Goal: Information Seeking & Learning: Learn about a topic

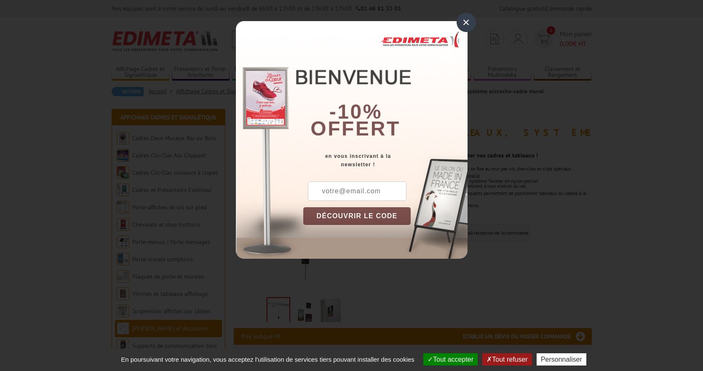
click at [464, 21] on div "×" at bounding box center [466, 22] width 19 height 19
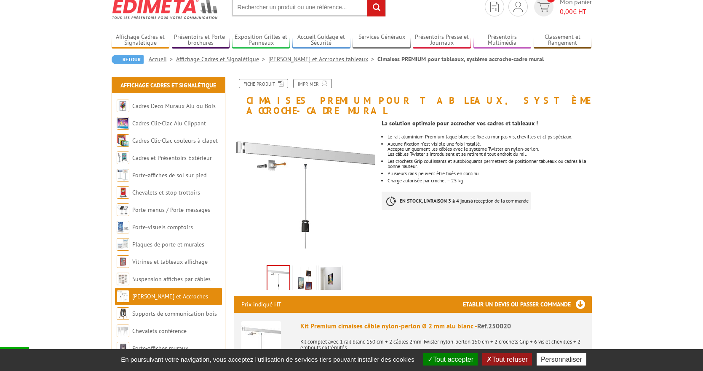
scroll to position [40, 0]
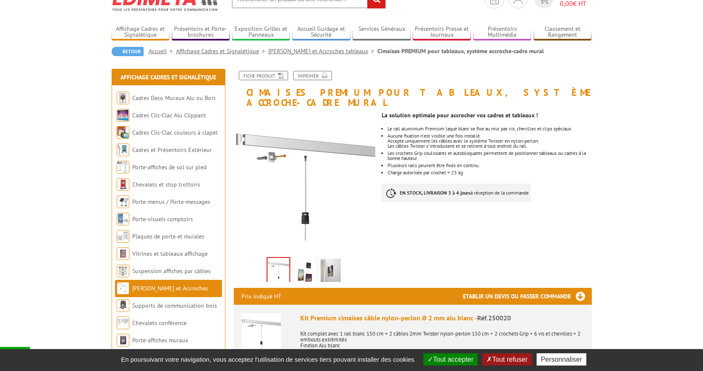
click at [311, 263] on img at bounding box center [305, 271] width 20 height 26
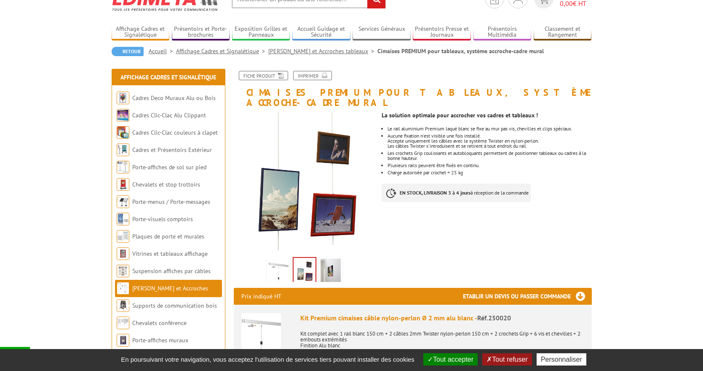
click at [334, 261] on img at bounding box center [331, 271] width 20 height 26
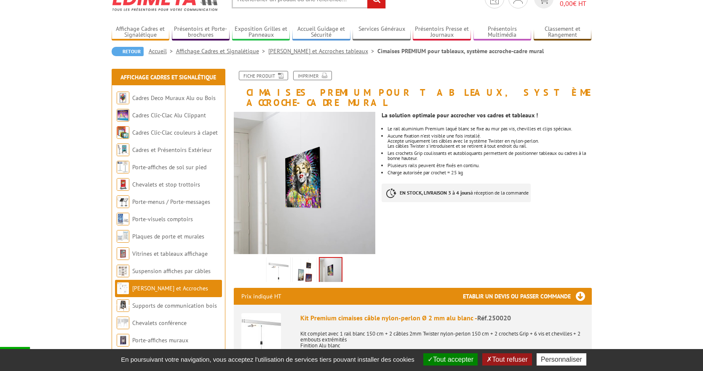
click at [278, 258] on img at bounding box center [278, 271] width 20 height 26
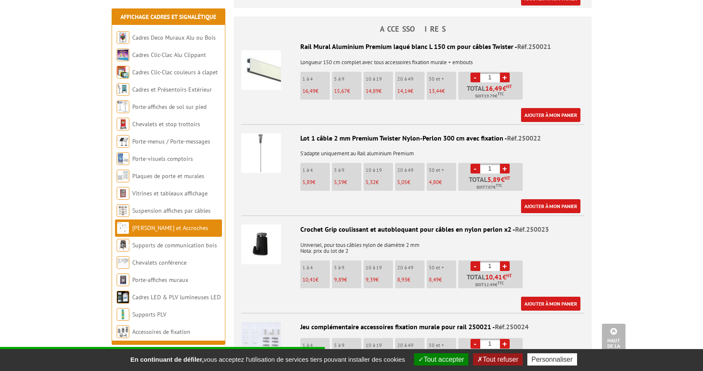
scroll to position [435, 0]
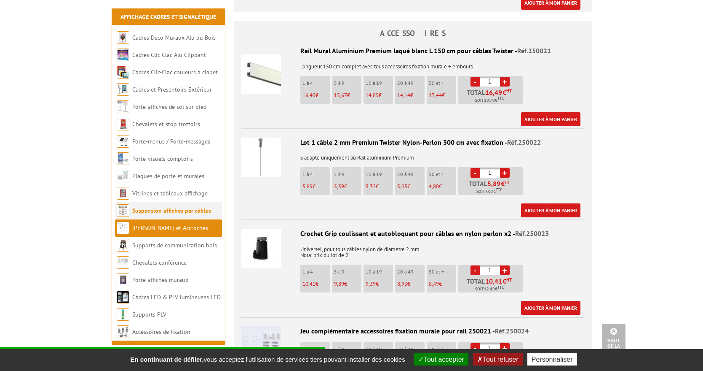
click at [174, 212] on link "Suspension affiches par câbles" at bounding box center [171, 211] width 79 height 8
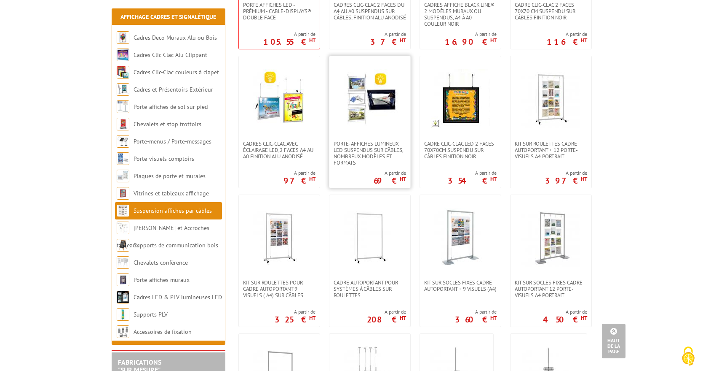
scroll to position [264, 0]
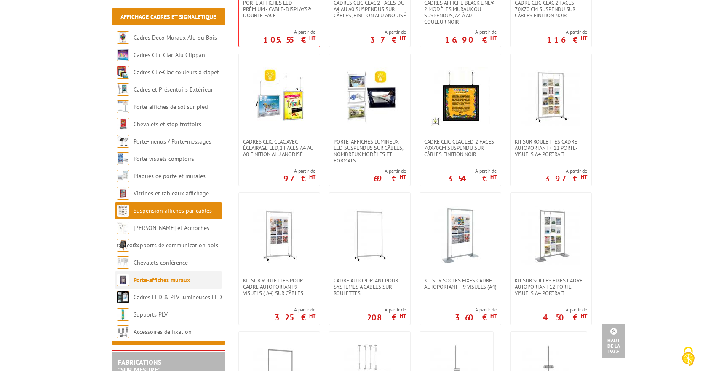
click at [157, 280] on link "Porte-affiches muraux" at bounding box center [162, 280] width 56 height 8
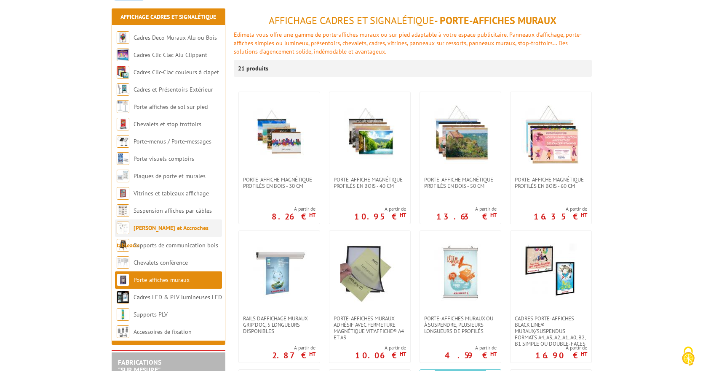
scroll to position [102, 0]
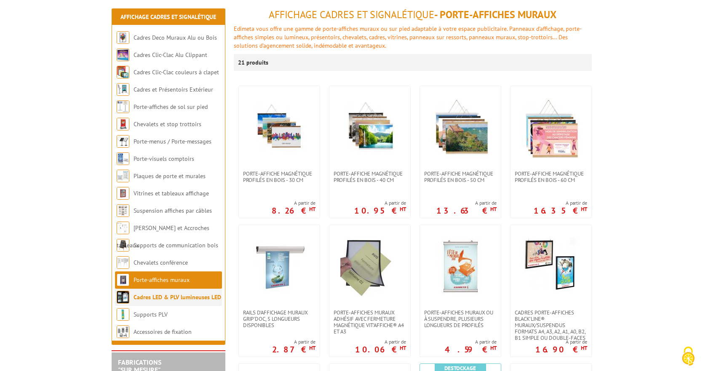
click at [169, 297] on link "Cadres LED & PLV lumineuses LED" at bounding box center [178, 297] width 88 height 8
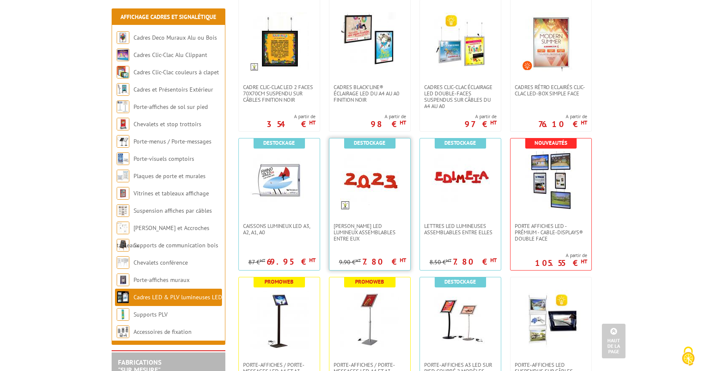
scroll to position [201, 0]
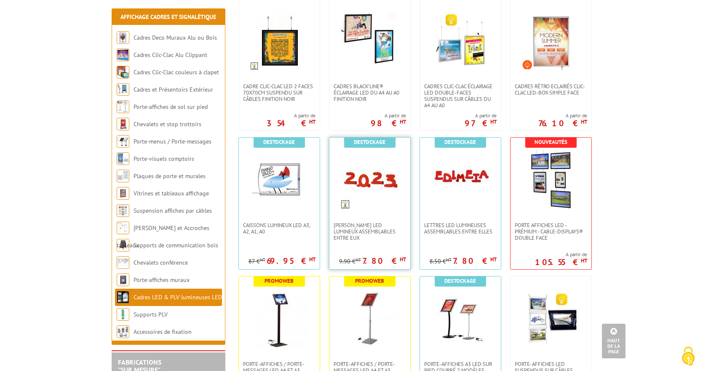
click at [376, 243] on div "Destockage Chiffres LED lumineux assemblables entre eux 7.80 € HT 9.90 € HT" at bounding box center [370, 203] width 82 height 132
click at [378, 228] on span "Chiffres LED lumineux assemblables entre eux" at bounding box center [370, 231] width 72 height 19
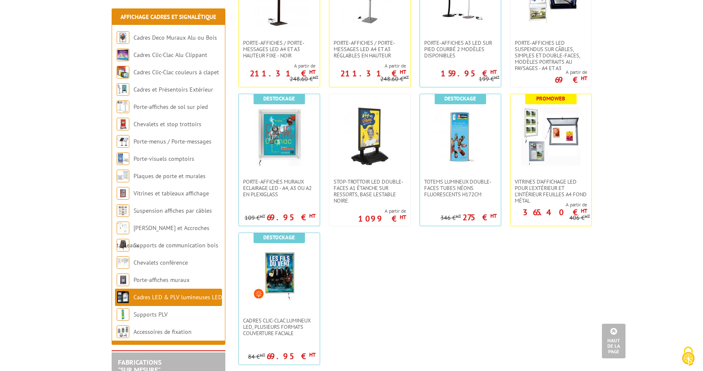
scroll to position [530, 0]
